Goal: Check status: Check status

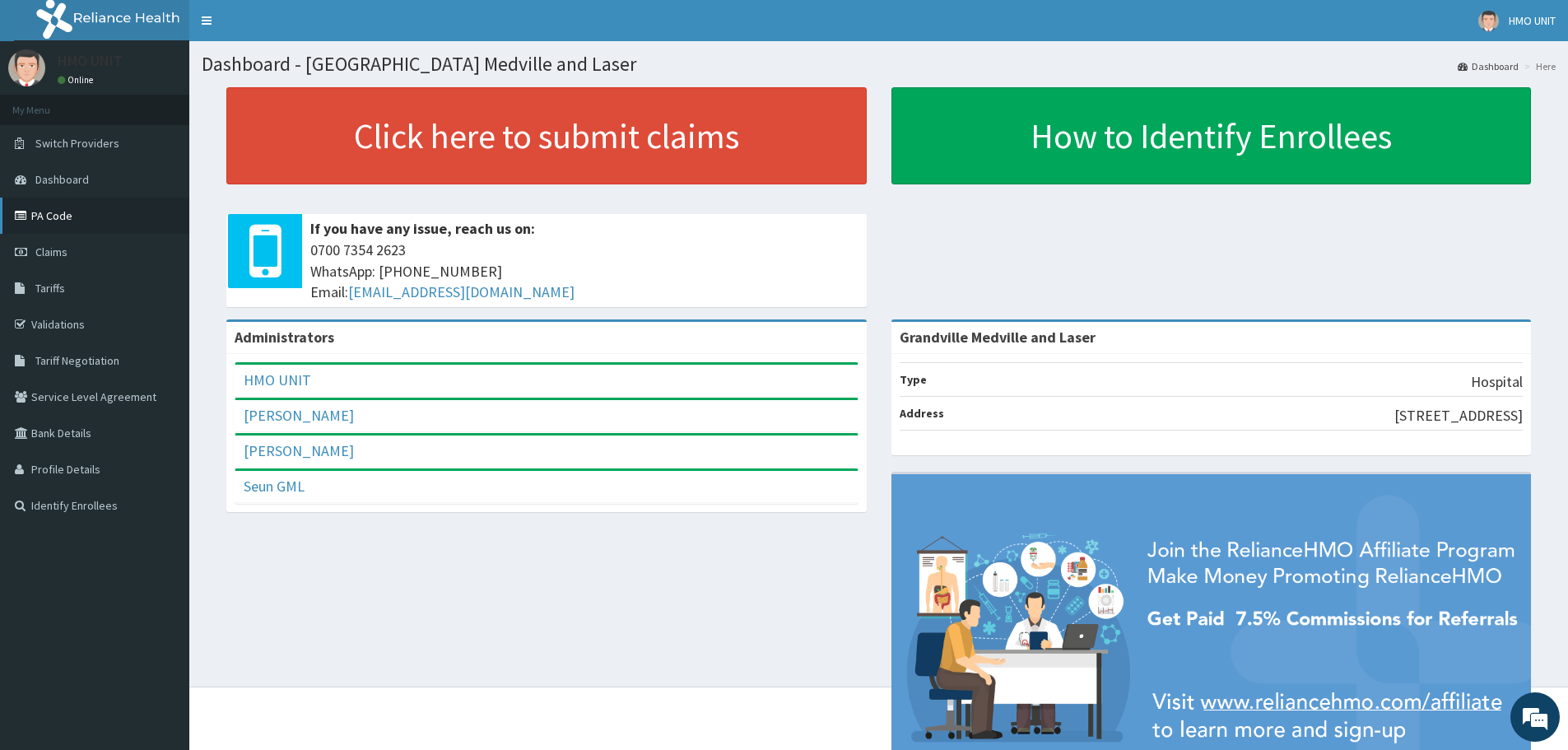
click at [95, 218] on link "PA Code" at bounding box center [94, 215] width 190 height 37
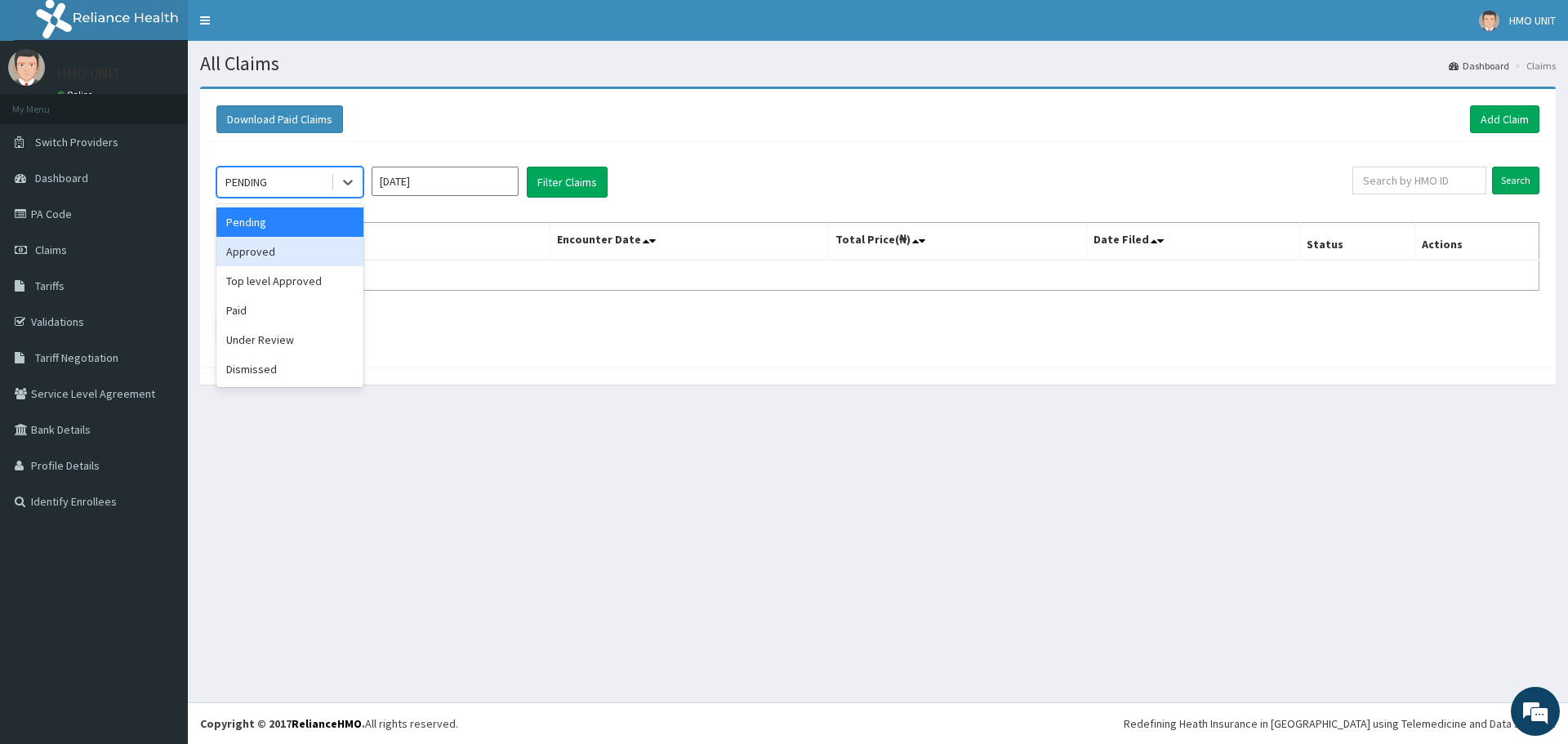
click at [318, 251] on div "Approved" at bounding box center [290, 251] width 147 height 30
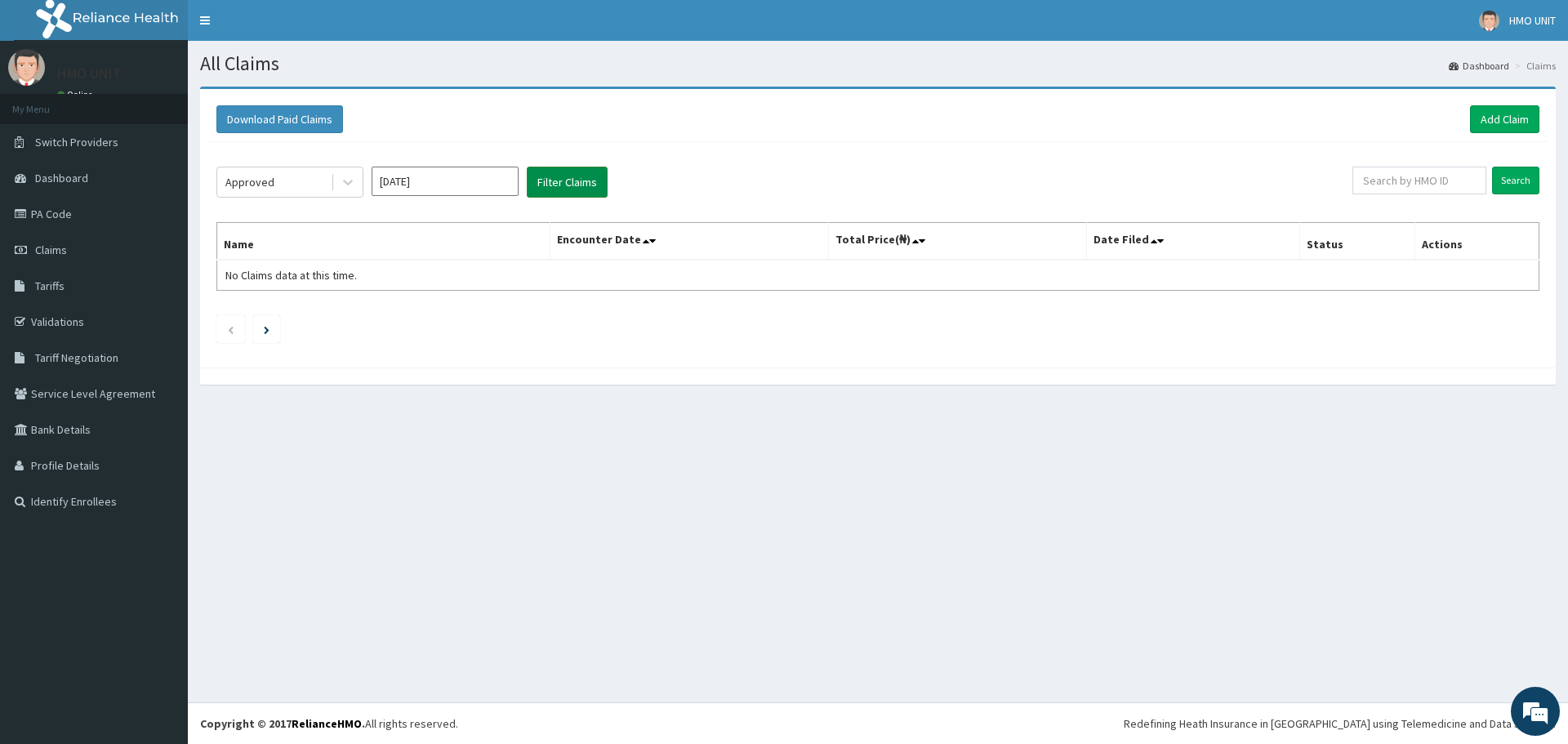
click at [557, 196] on button "Filter Claims" at bounding box center [568, 182] width 81 height 31
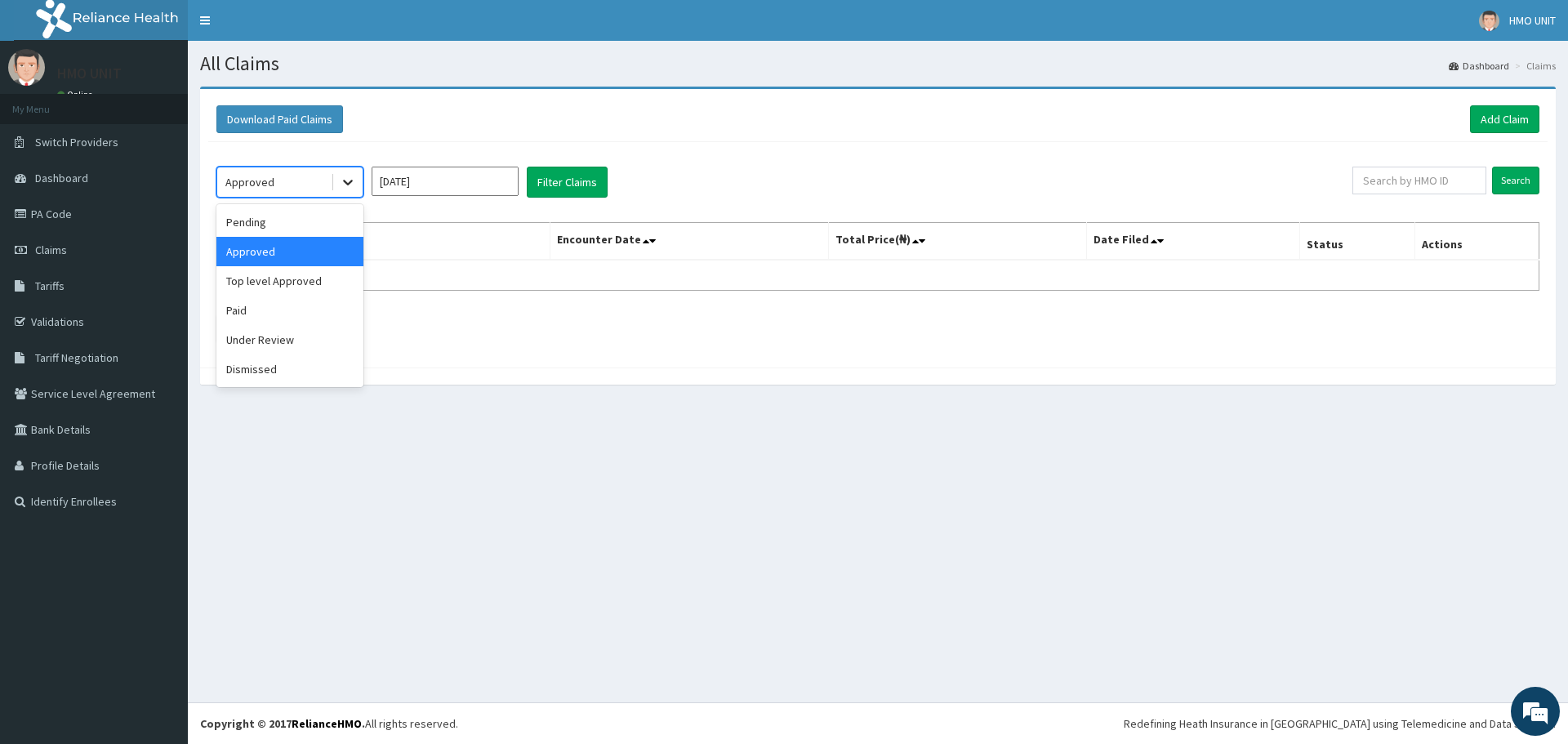
click at [348, 191] on icon at bounding box center [348, 181] width 16 height 16
click at [270, 306] on div "Paid" at bounding box center [290, 310] width 147 height 30
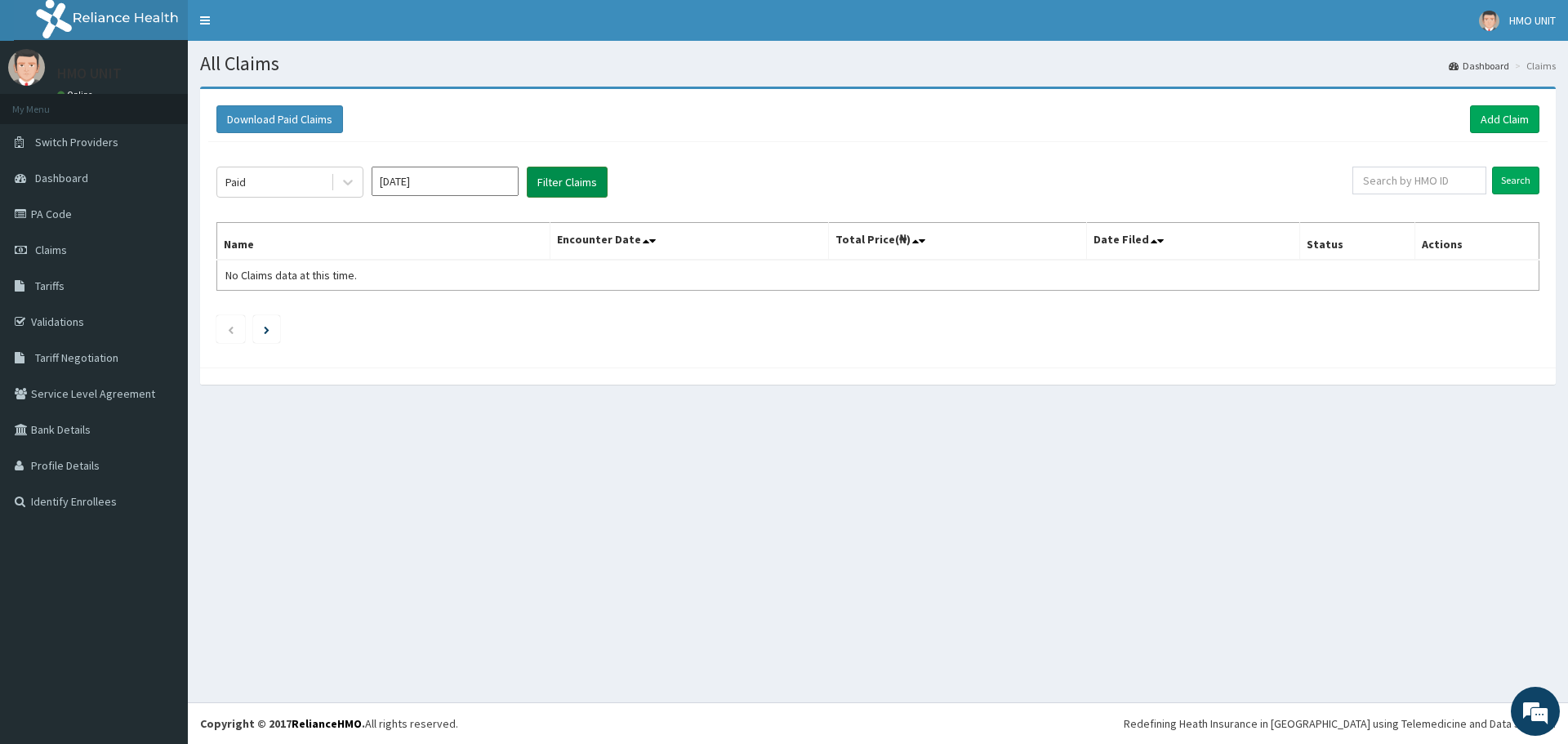
click at [595, 192] on button "Filter Claims" at bounding box center [568, 182] width 81 height 31
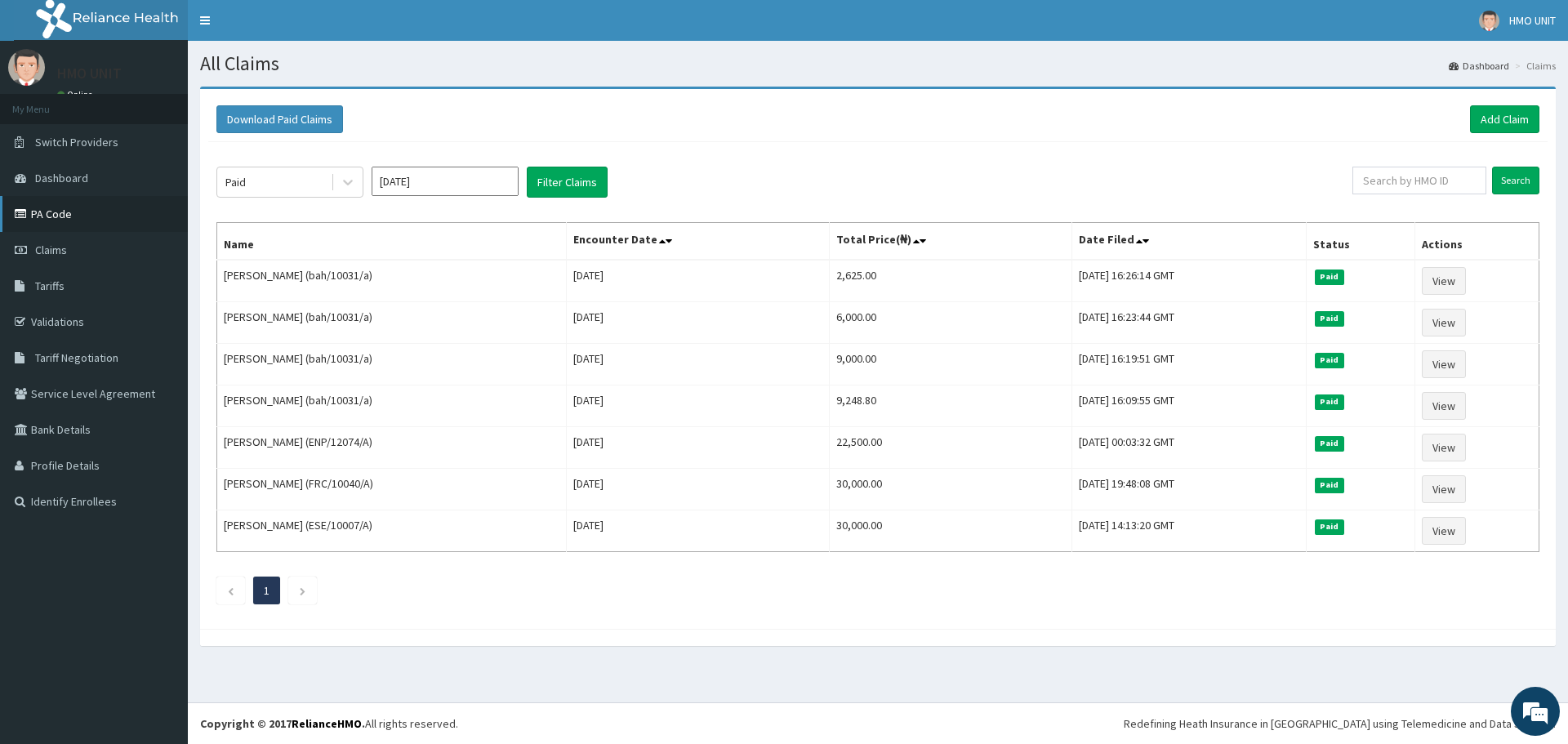
click at [20, 215] on icon at bounding box center [22, 214] width 16 height 12
